Goal: Manage account settings

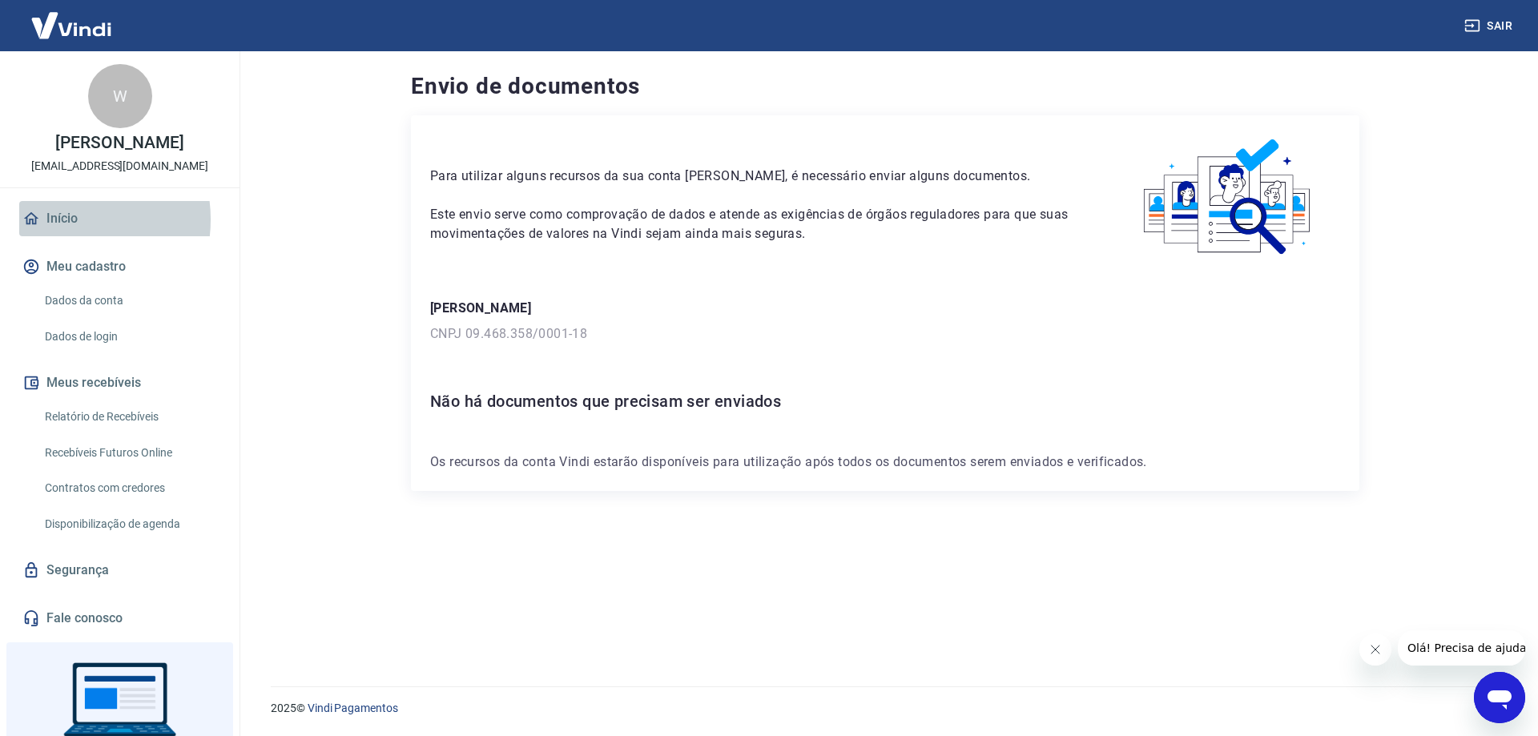
click at [62, 219] on link "Início" at bounding box center [119, 218] width 201 height 35
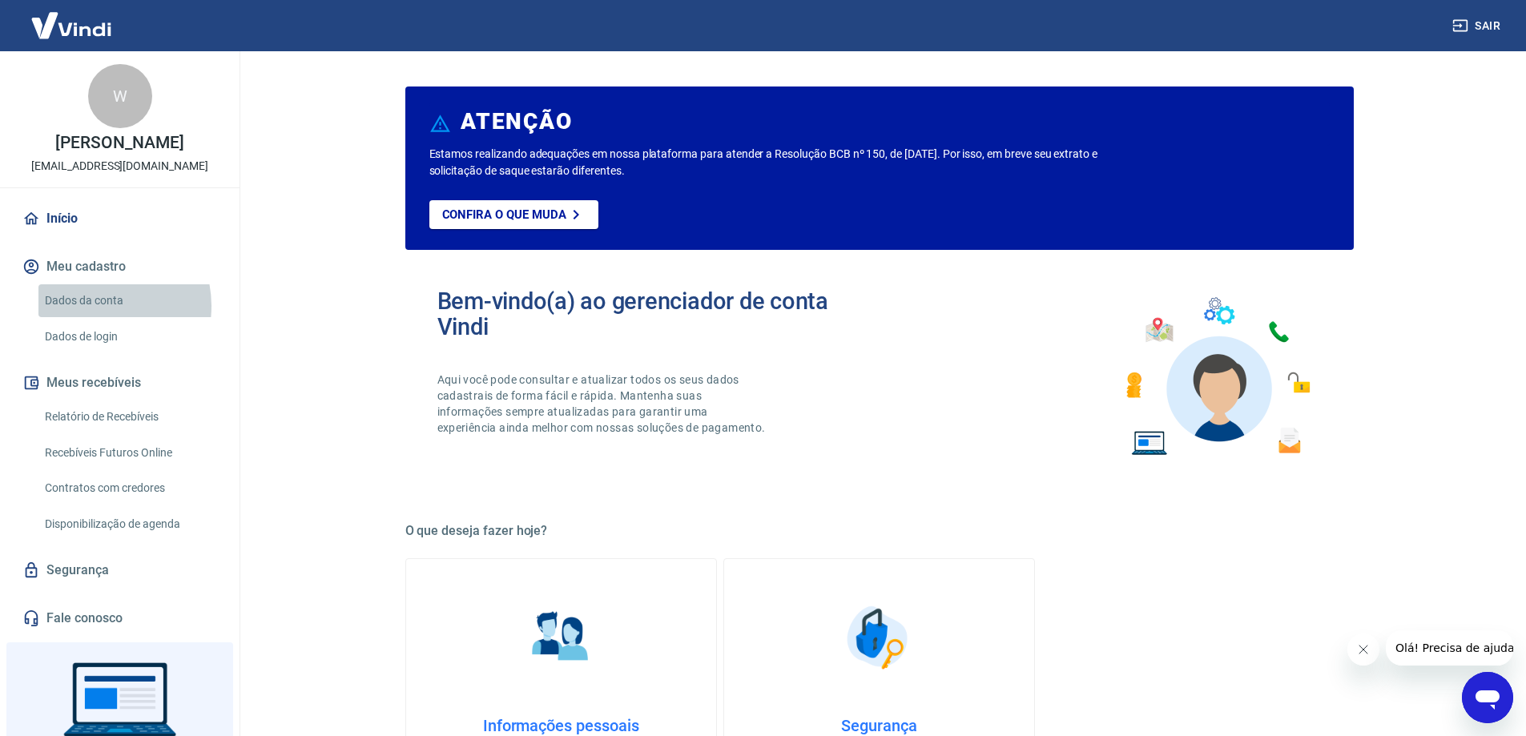
click at [96, 306] on link "Dados da conta" at bounding box center [129, 300] width 182 height 33
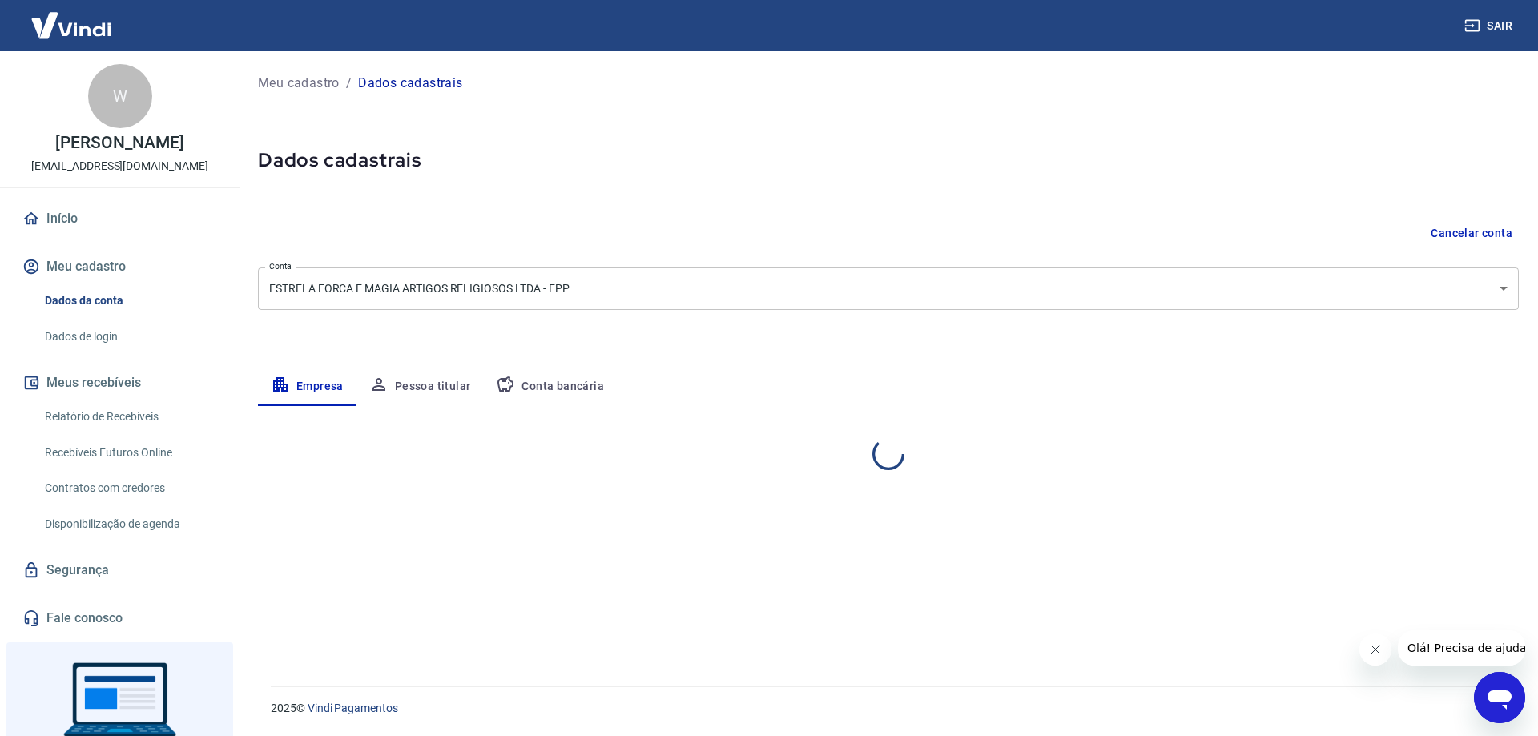
select select "SP"
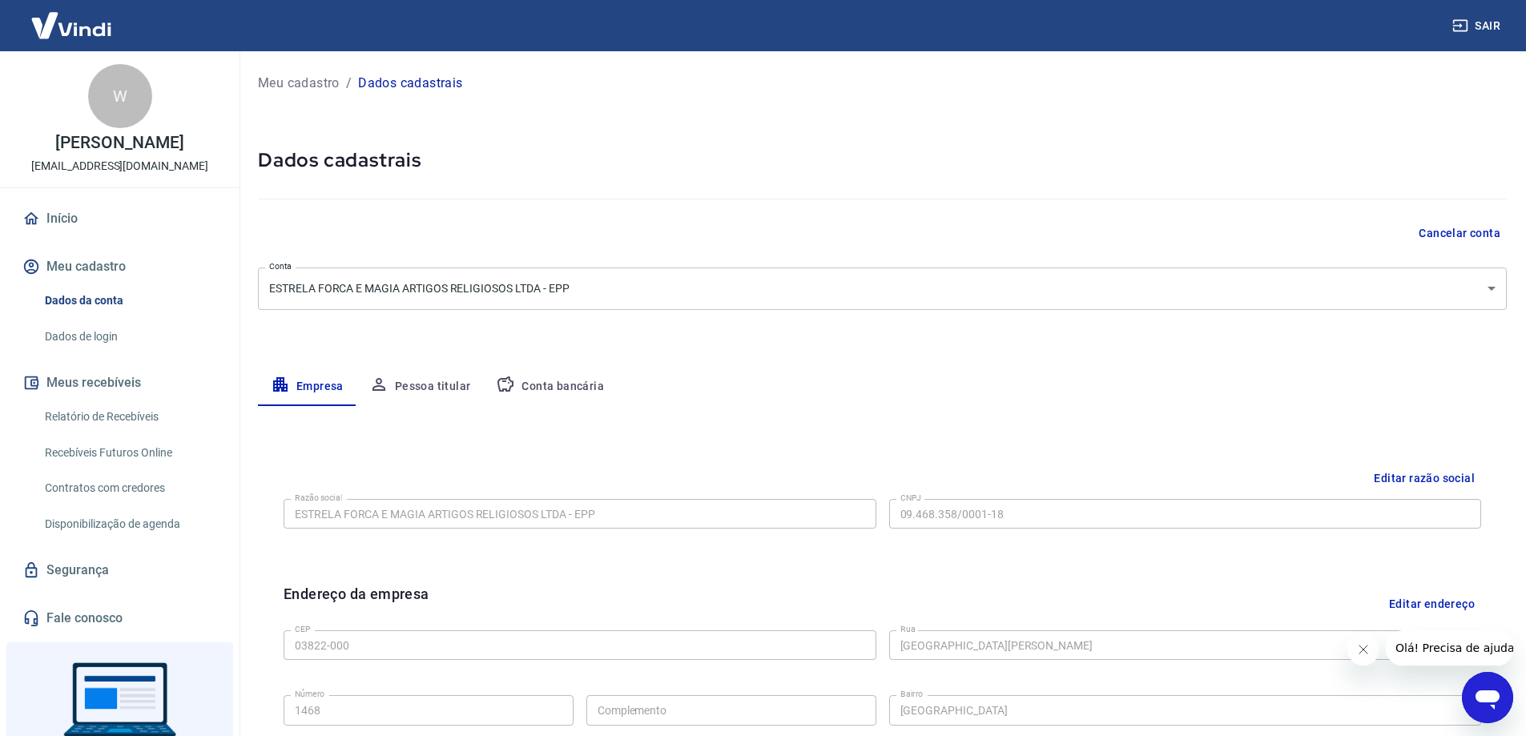
scroll to position [160, 0]
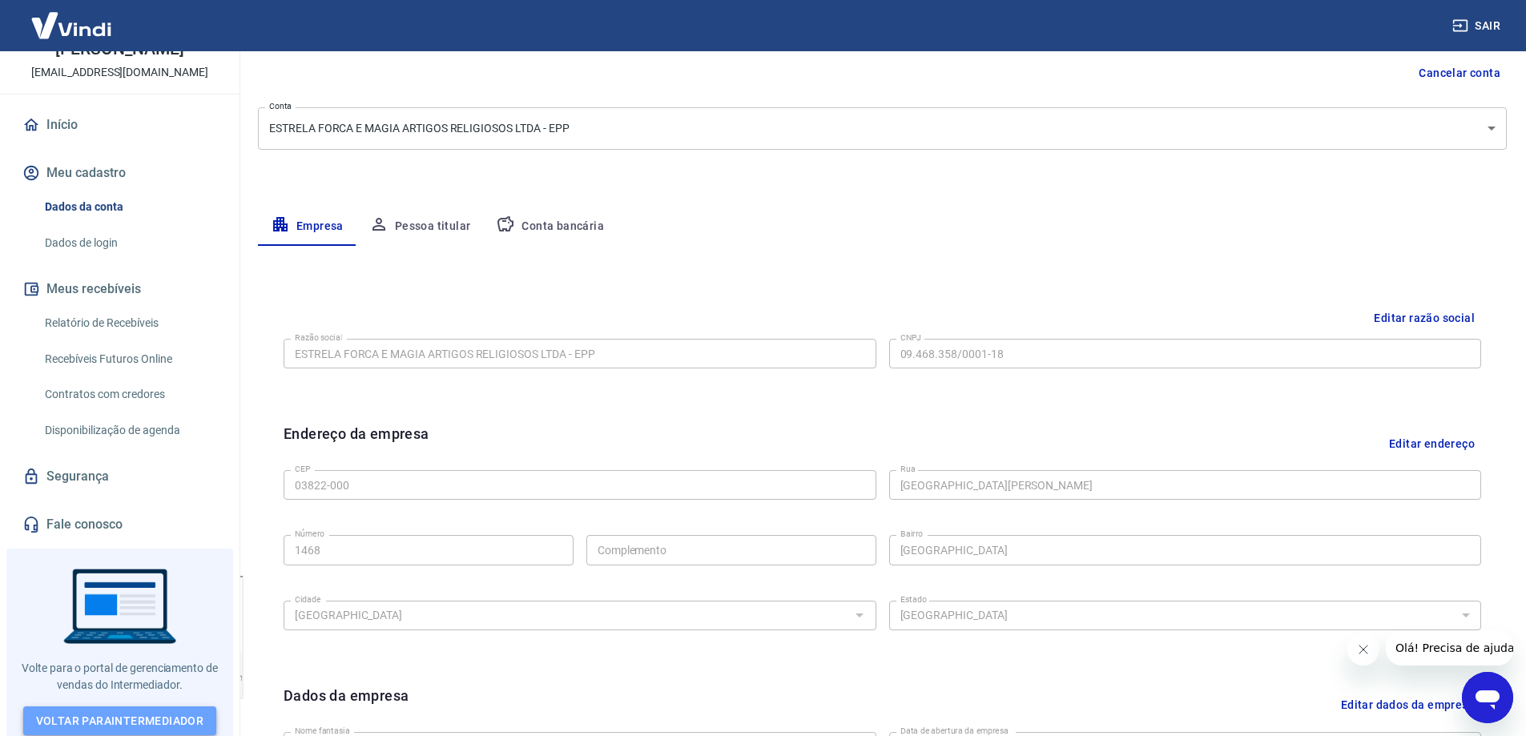
click at [125, 716] on link "Voltar para Intermediador" at bounding box center [120, 722] width 194 height 30
